Goal: Navigation & Orientation: Find specific page/section

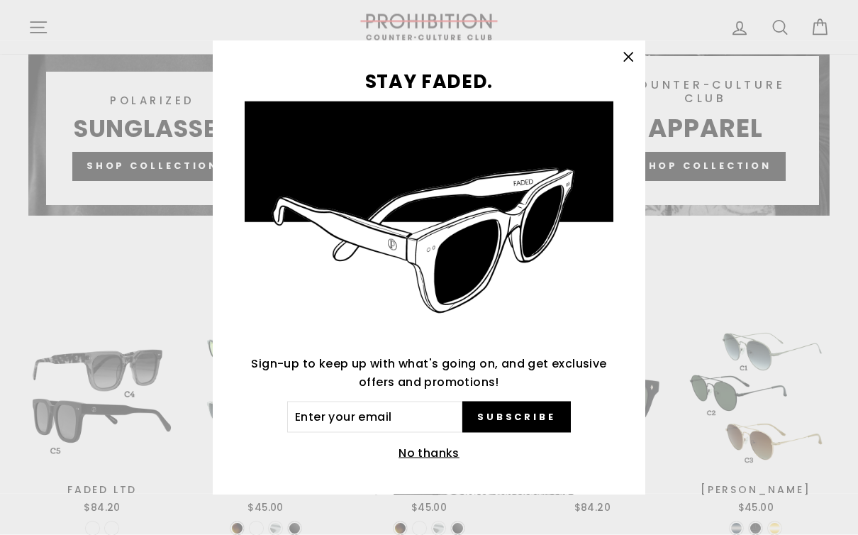
click at [630, 67] on icon "button" at bounding box center [628, 58] width 20 height 20
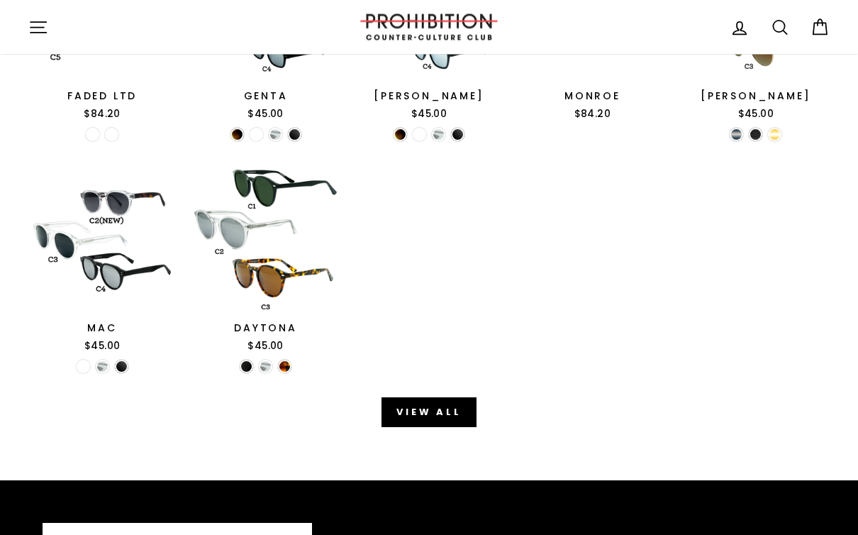
scroll to position [1555, 0]
click at [443, 398] on link "View all" at bounding box center [429, 412] width 95 height 30
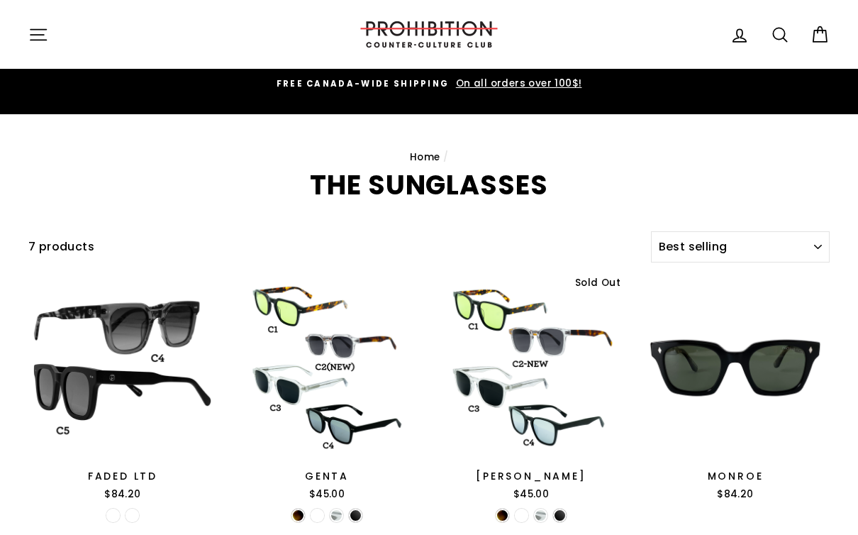
select select "best-selling"
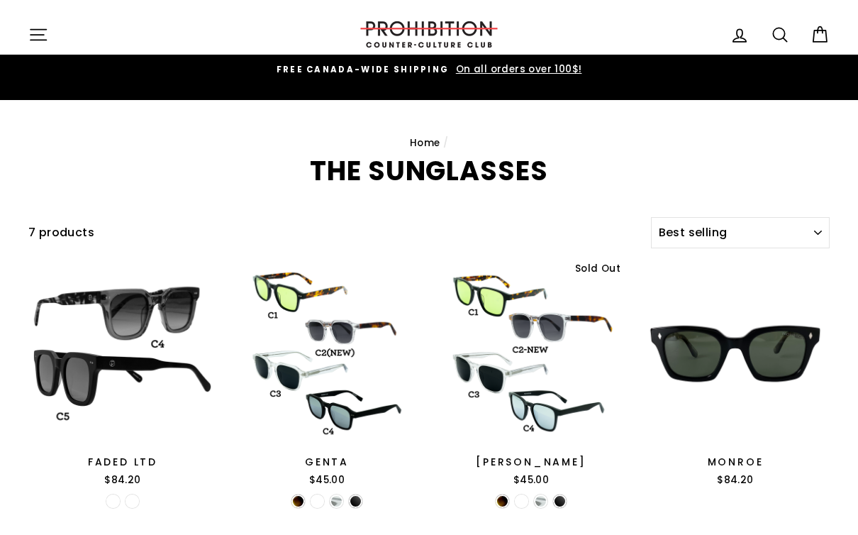
click at [42, 31] on icon "button" at bounding box center [38, 35] width 20 height 20
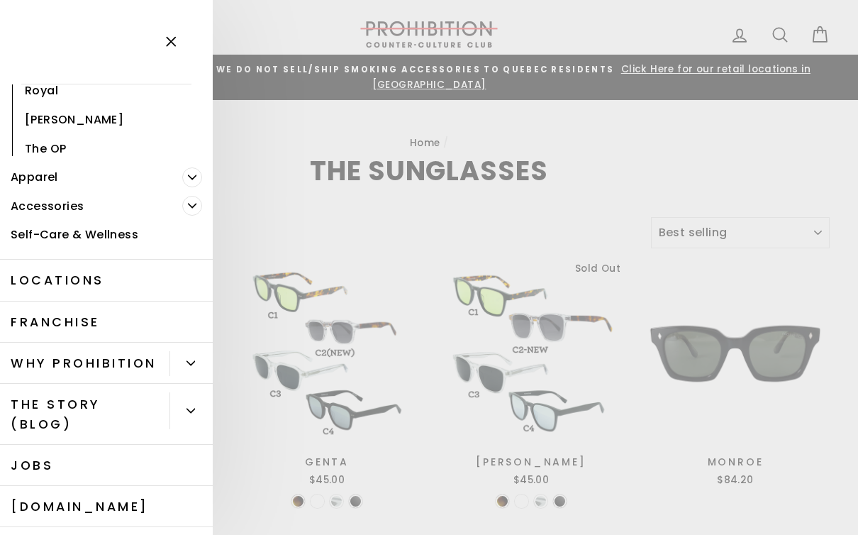
scroll to position [408, 0]
click at [30, 265] on link "Locations" at bounding box center [106, 279] width 213 height 41
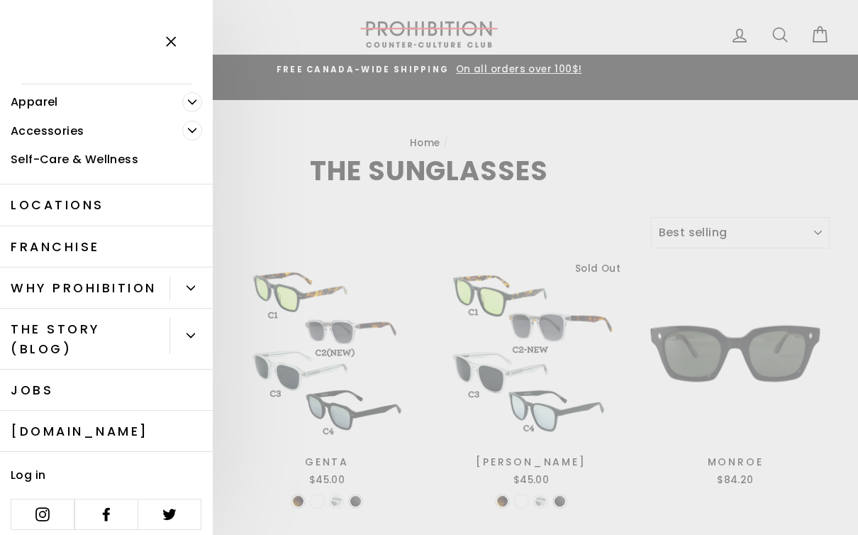
scroll to position [482, 0]
click at [187, 286] on button "Primary" at bounding box center [191, 289] width 43 height 25
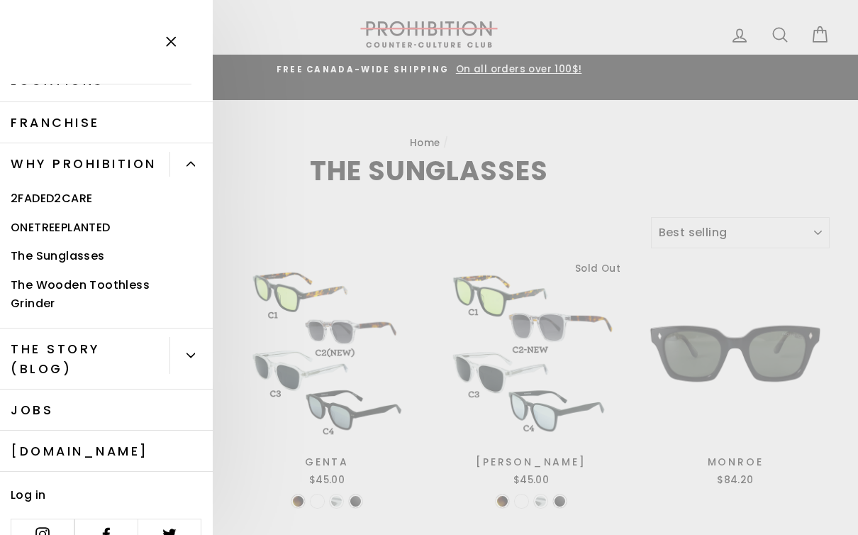
scroll to position [606, 0]
click at [99, 431] on link "[DOMAIN_NAME]" at bounding box center [106, 451] width 213 height 41
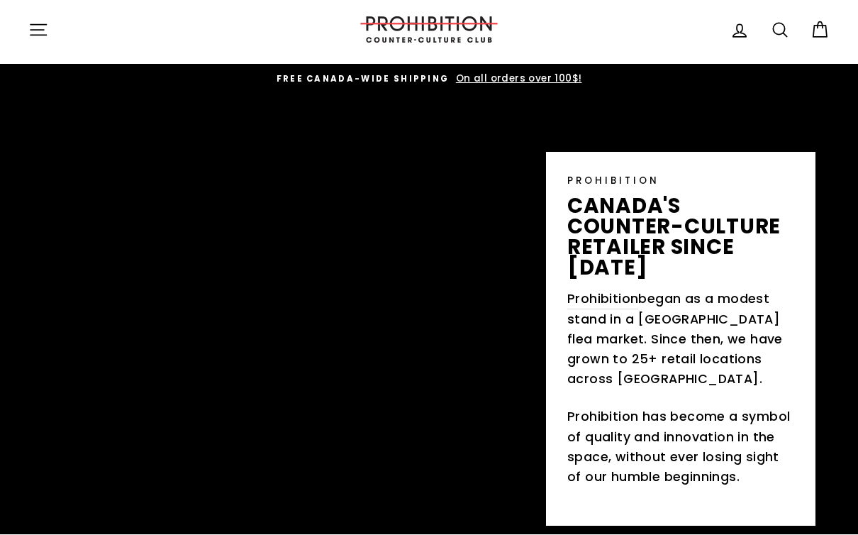
scroll to position [5, 0]
